Goal: Task Accomplishment & Management: Use online tool/utility

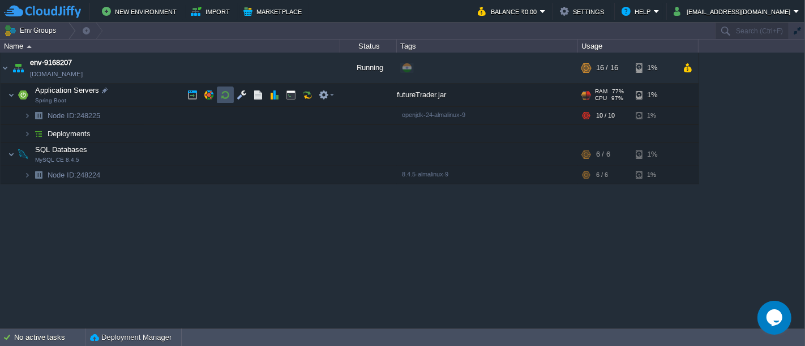
click at [222, 96] on button "button" at bounding box center [225, 95] width 10 height 10
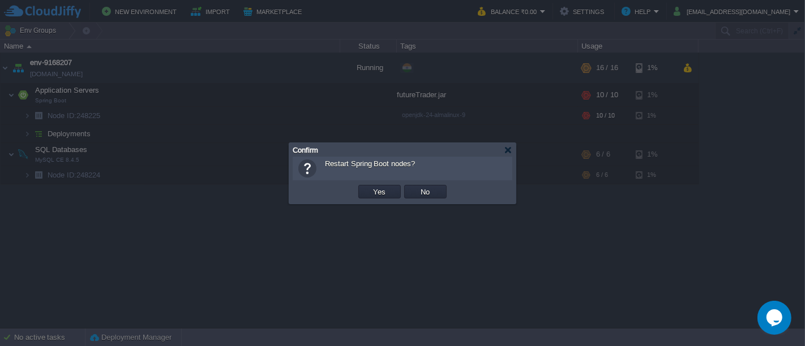
drag, startPoint x: 381, startPoint y: 201, endPoint x: 379, endPoint y: 184, distance: 17.2
click at [379, 184] on div "OK Yes No Cancel" at bounding box center [403, 192] width 220 height 23
click at [379, 184] on td "Yes" at bounding box center [380, 191] width 46 height 17
click at [377, 194] on button "Yes" at bounding box center [379, 192] width 19 height 10
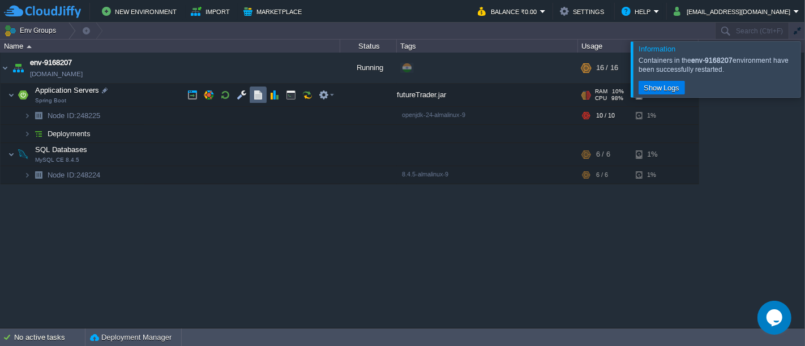
click at [252, 96] on td at bounding box center [258, 95] width 17 height 17
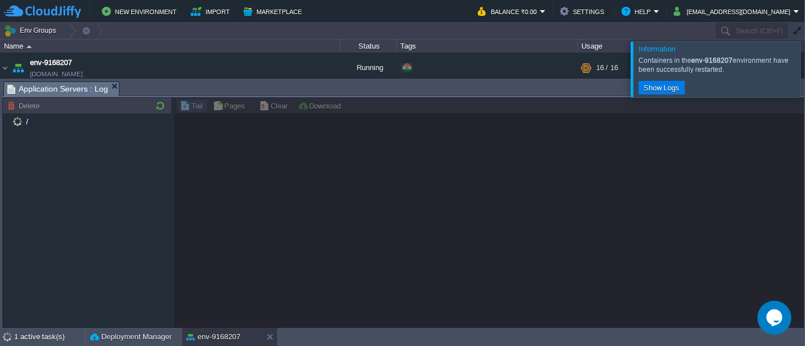
click at [804, 70] on div at bounding box center [818, 68] width 0 height 55
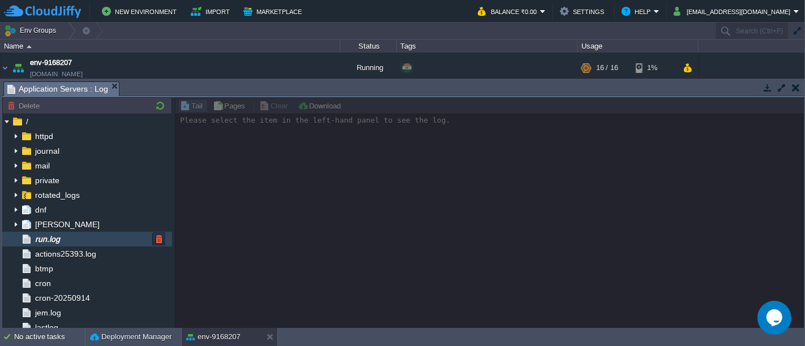
click at [69, 241] on div "run.log" at bounding box center [87, 239] width 170 height 15
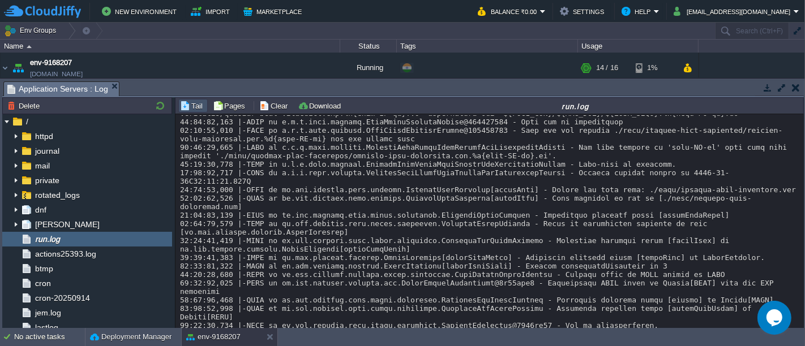
scroll to position [12129, 0]
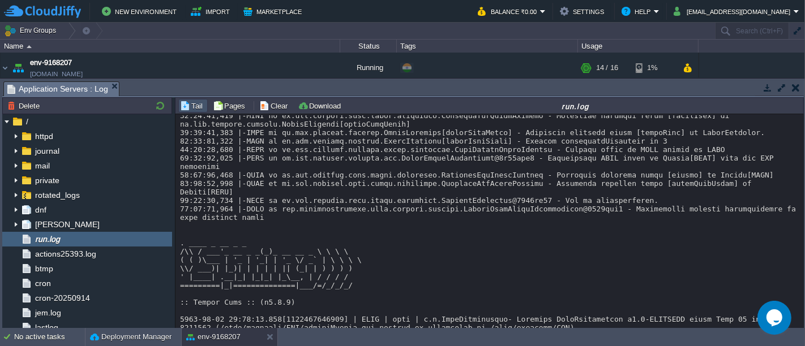
drag, startPoint x: 325, startPoint y: 305, endPoint x: 181, endPoint y: 177, distance: 193.3
copy div "org.springframework.beans.factory.annotation.AutowiredAnnotationBeanPostProcess…"
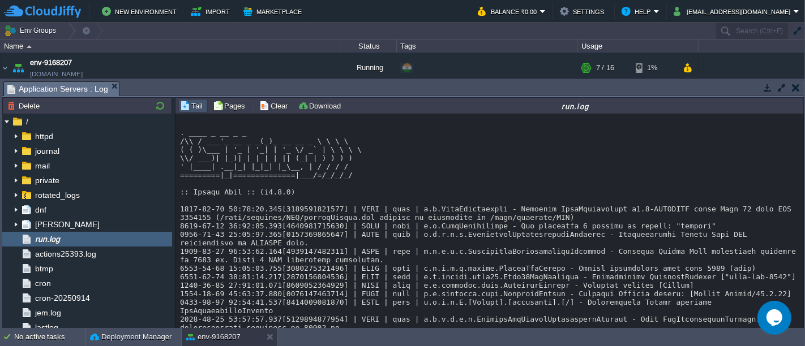
scroll to position [0, 0]
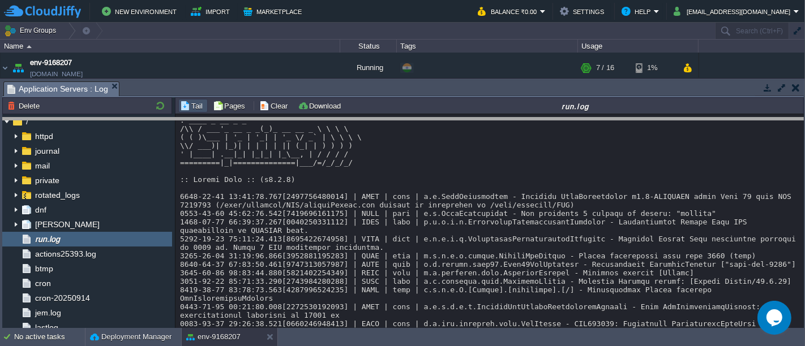
drag, startPoint x: 239, startPoint y: 81, endPoint x: 246, endPoint y: 130, distance: 49.7
click at [246, 130] on body "New Environment Import Marketplace Bonus ₹0.00 Upgrade Account Balance ₹0.00 Se…" at bounding box center [402, 173] width 805 height 346
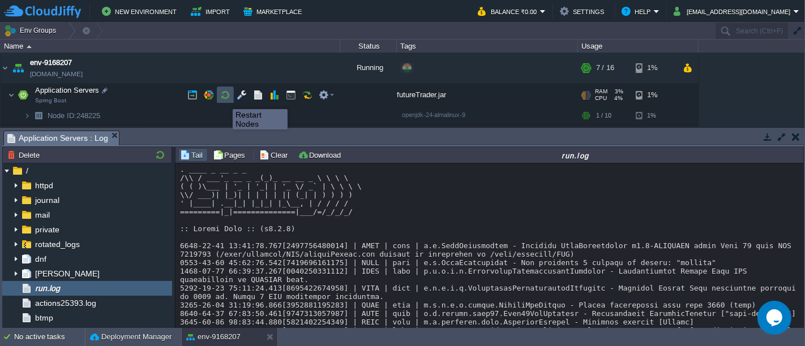
click at [224, 99] on button "button" at bounding box center [225, 95] width 10 height 10
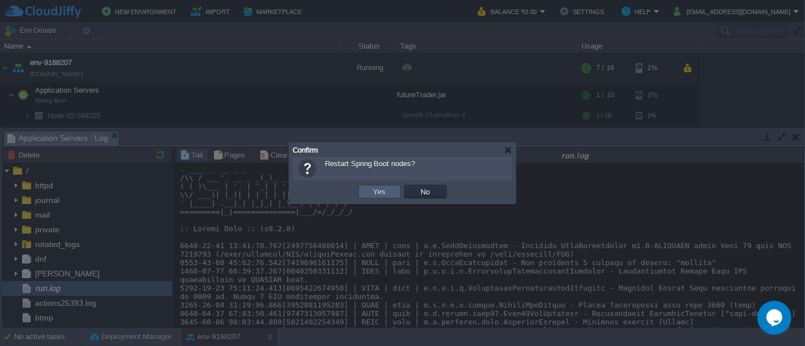
click at [385, 191] on button "Yes" at bounding box center [379, 192] width 19 height 10
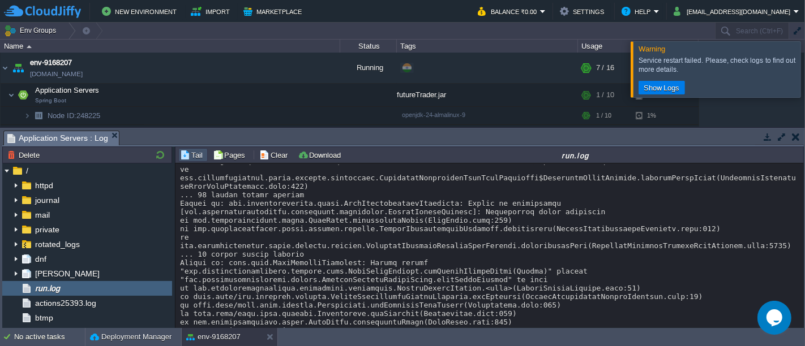
scroll to position [23054, 0]
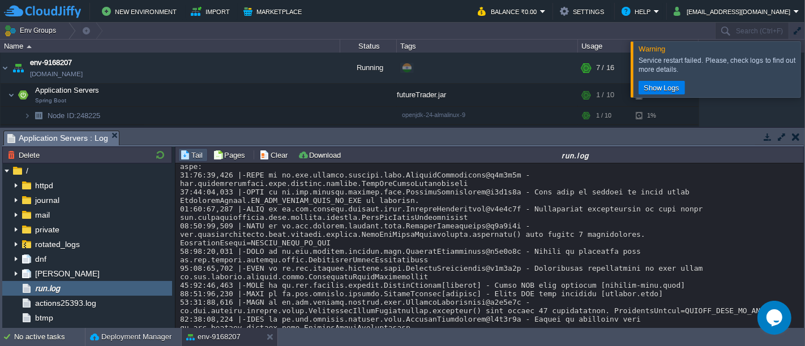
click at [804, 75] on div at bounding box center [818, 68] width 0 height 55
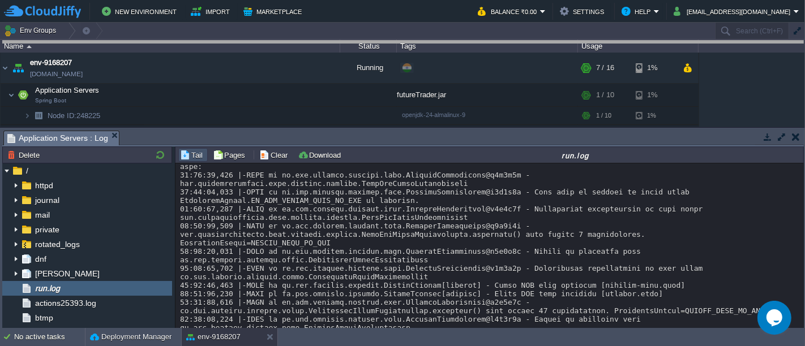
drag, startPoint x: 440, startPoint y: 134, endPoint x: 457, endPoint y: 35, distance: 100.0
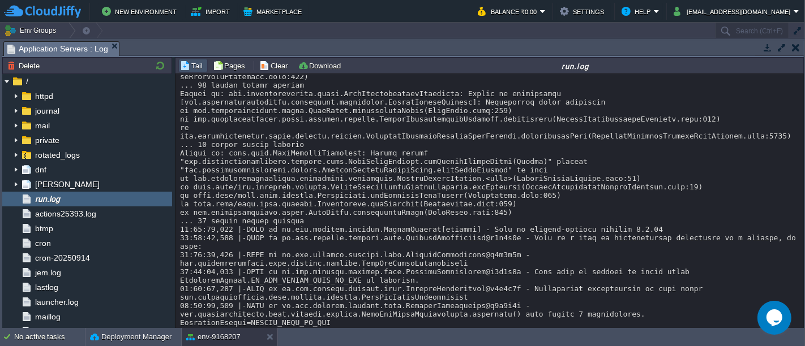
scroll to position [22964, 0]
